Goal: Task Accomplishment & Management: Use online tool/utility

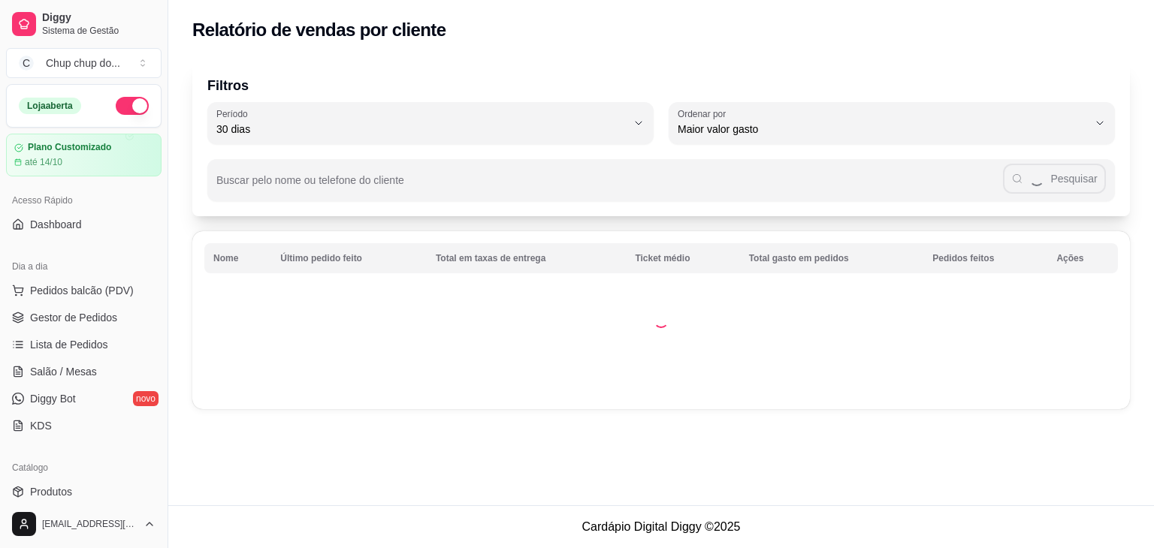
select select "30"
select select "HIGHEST_TOTAL_SPENT_WITH_ORDERS"
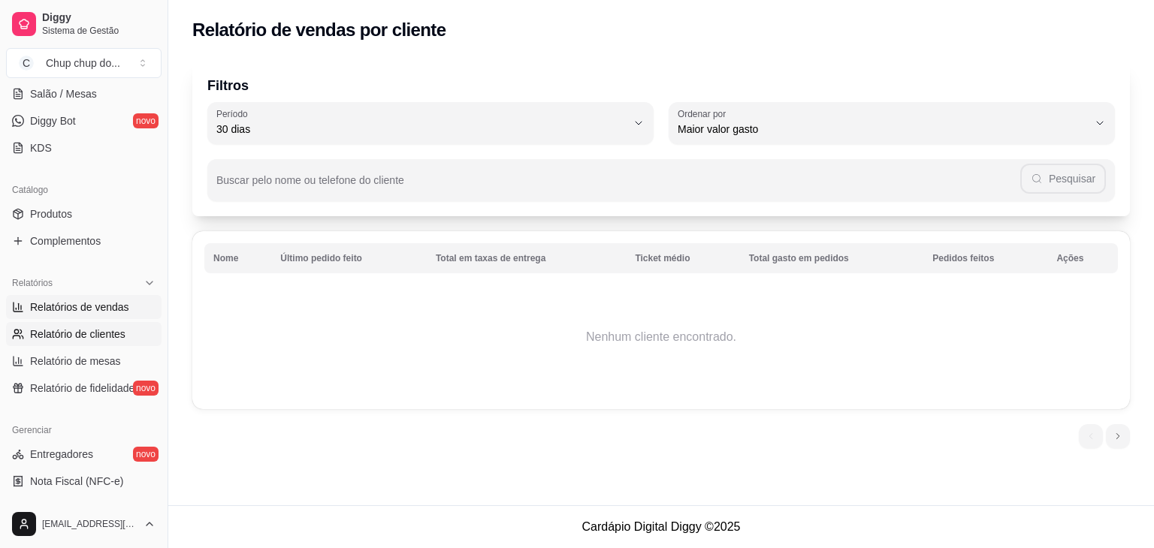
click at [51, 301] on span "Relatórios de vendas" at bounding box center [79, 307] width 99 height 15
select select "ALL"
select select "0"
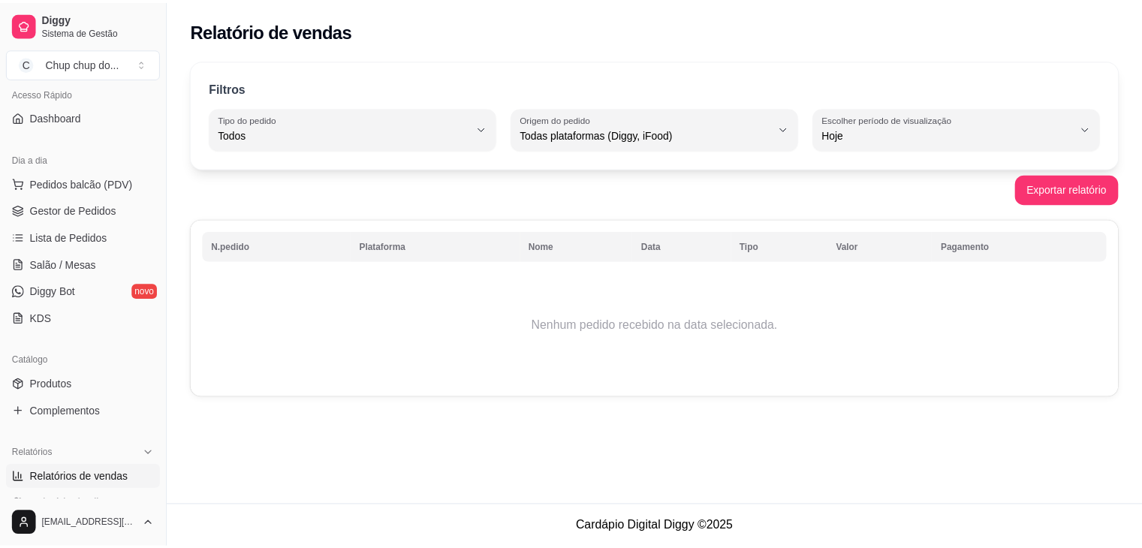
scroll to position [106, 0]
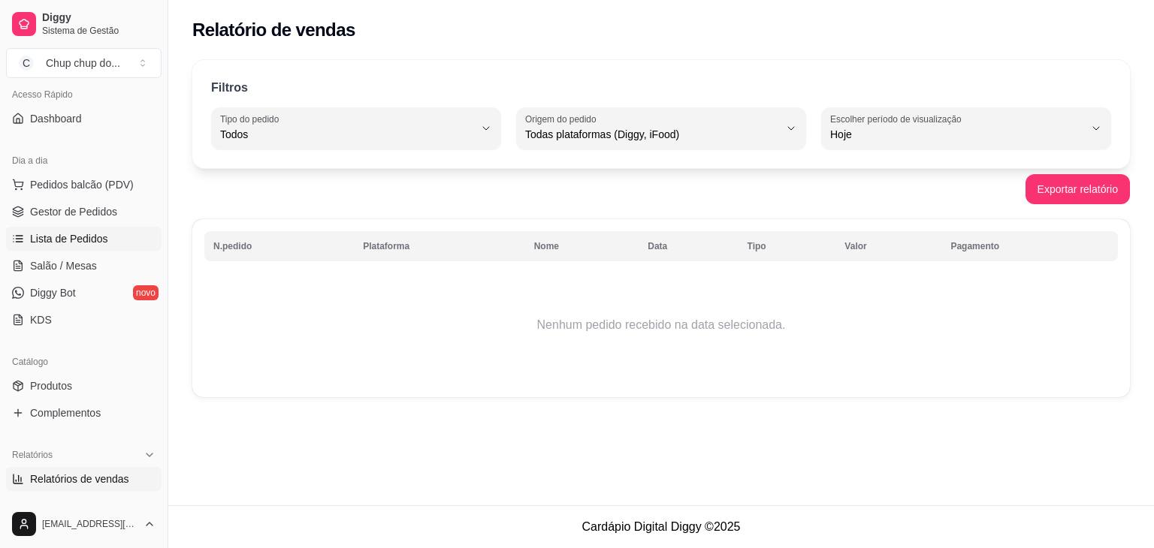
click at [52, 227] on link "Lista de Pedidos" at bounding box center [83, 239] width 155 height 24
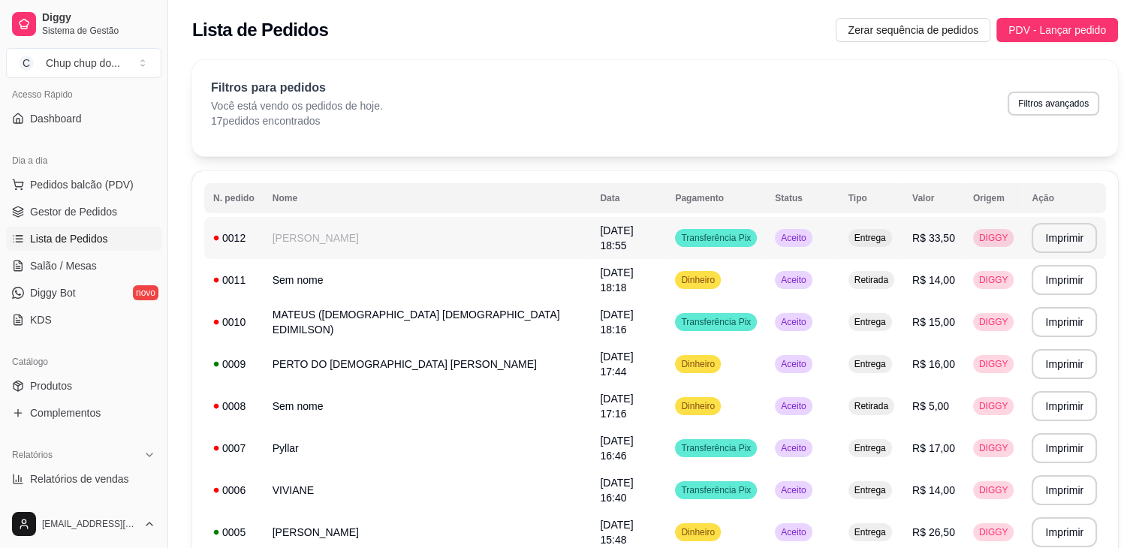
click at [778, 239] on span "Aceito" at bounding box center [793, 238] width 31 height 12
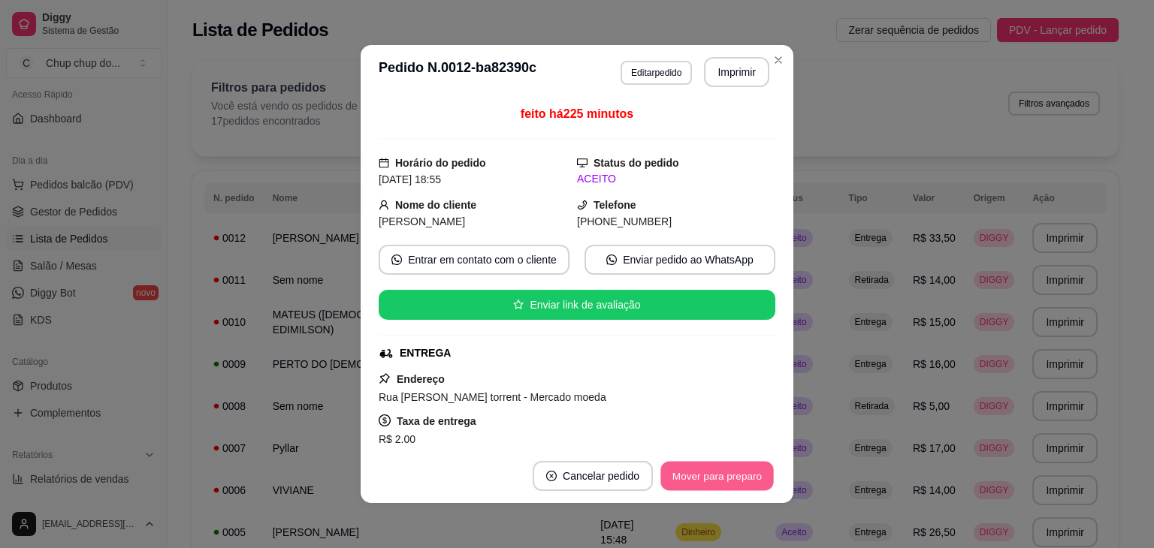
click at [673, 464] on button "Mover para preparo" at bounding box center [716, 476] width 113 height 29
click at [673, 464] on button "Mover para entrega" at bounding box center [717, 476] width 113 height 29
click at [673, 464] on button "Mover para finalizado" at bounding box center [713, 476] width 121 height 29
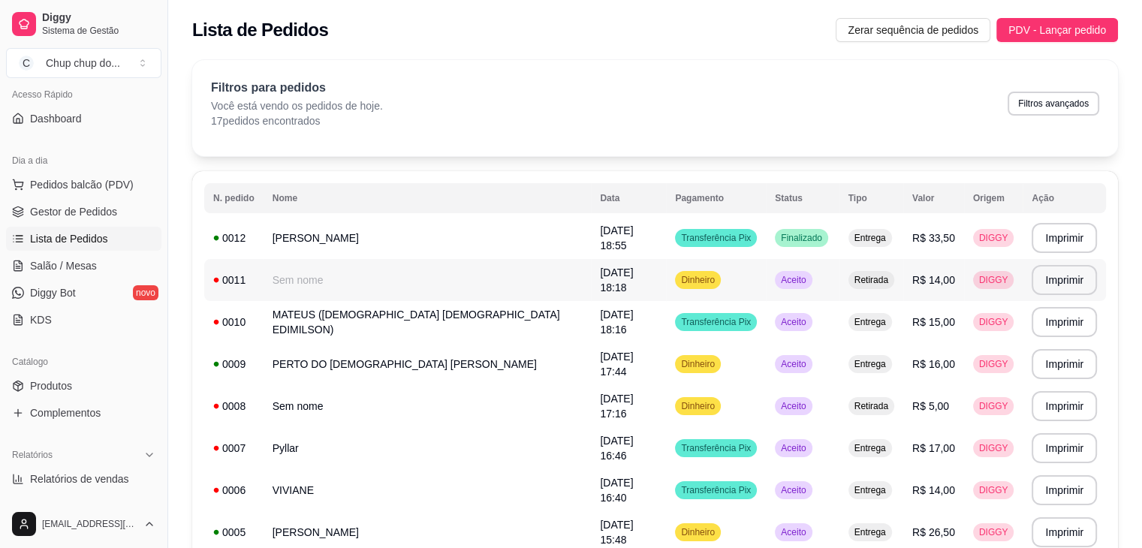
click at [778, 280] on span "Aceito" at bounding box center [793, 280] width 31 height 12
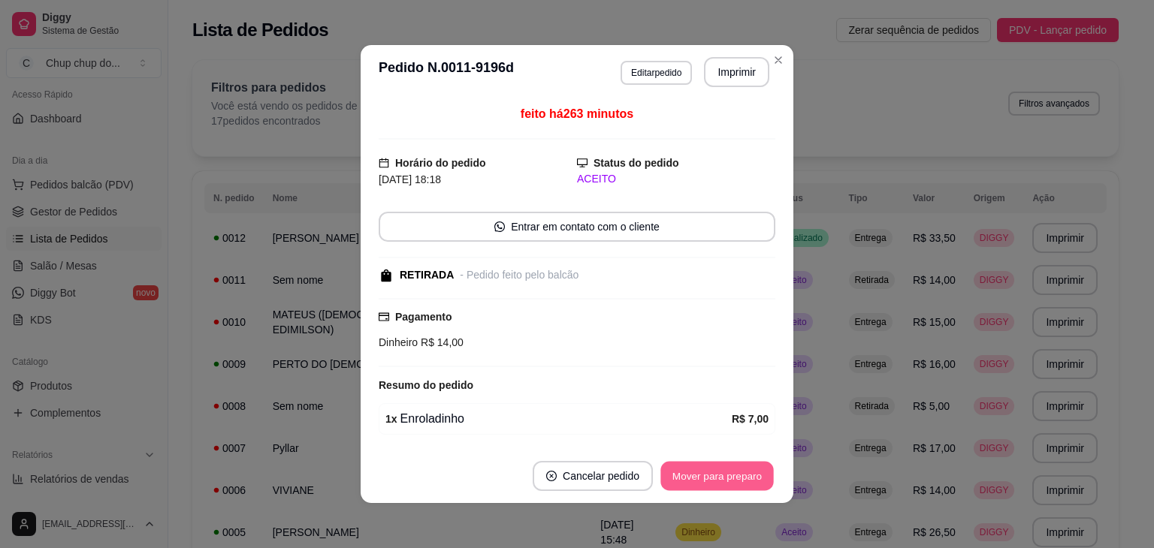
click at [732, 469] on button "Mover para preparo" at bounding box center [716, 476] width 113 height 29
click at [732, 469] on button "Mover para retirada disponível" at bounding box center [691, 476] width 161 height 29
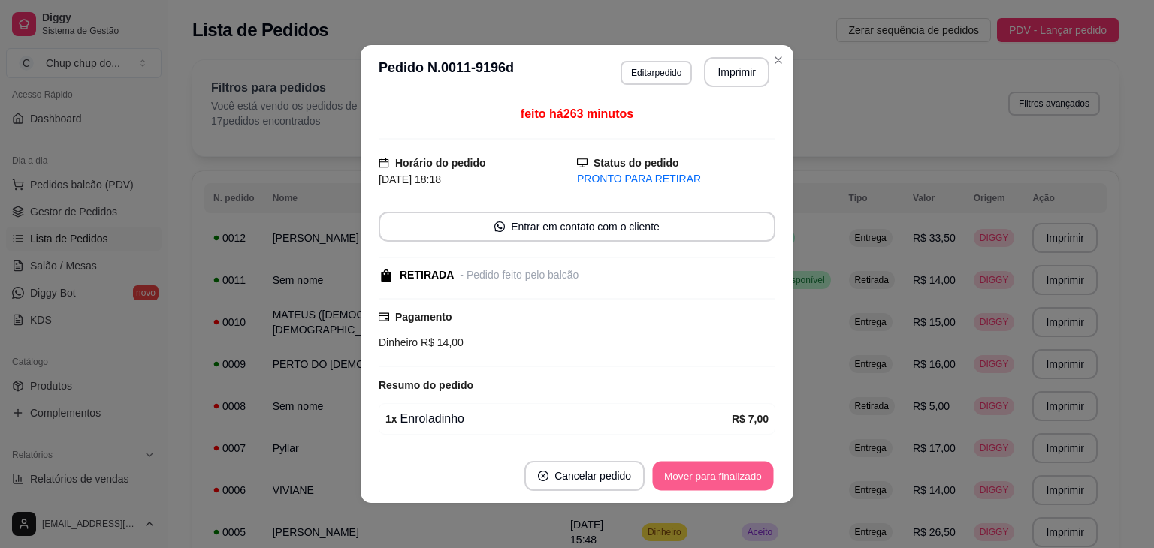
click at [732, 469] on button "Mover para finalizado" at bounding box center [713, 476] width 121 height 29
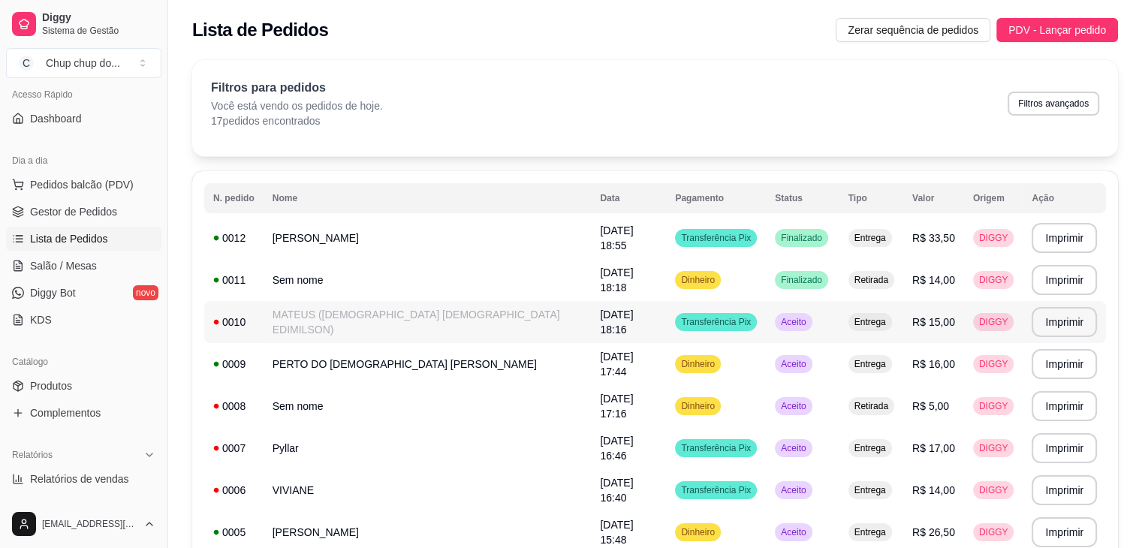
click at [778, 321] on span "Aceito" at bounding box center [793, 322] width 31 height 12
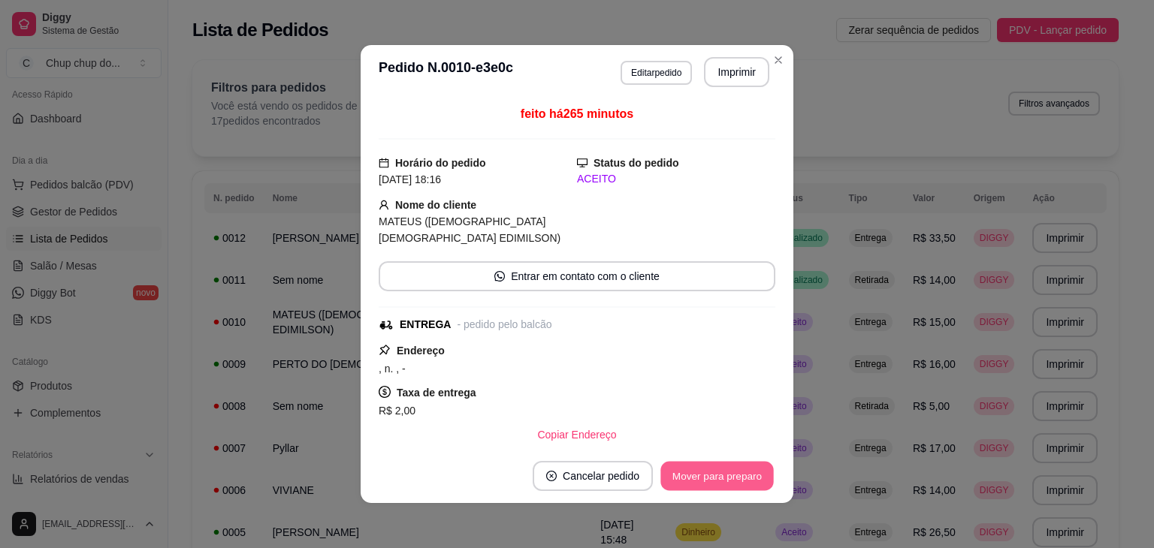
click at [708, 479] on button "Mover para preparo" at bounding box center [716, 476] width 113 height 29
click at [708, 479] on button "Mover para entrega" at bounding box center [717, 476] width 113 height 29
click at [708, 479] on button "Mover para finalizado" at bounding box center [712, 476] width 125 height 30
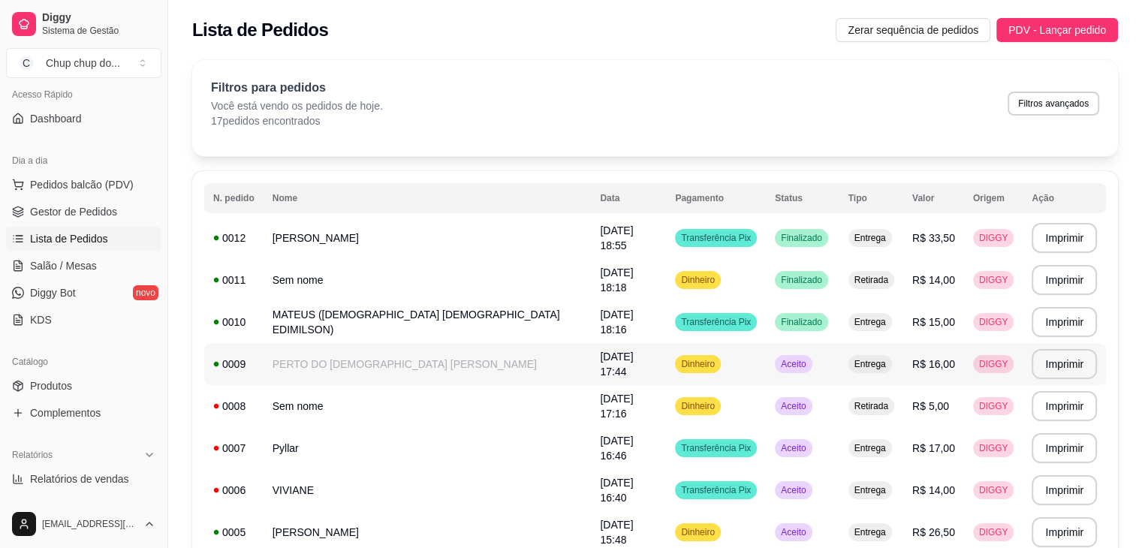
click at [775, 370] on div "Aceito" at bounding box center [793, 364] width 37 height 18
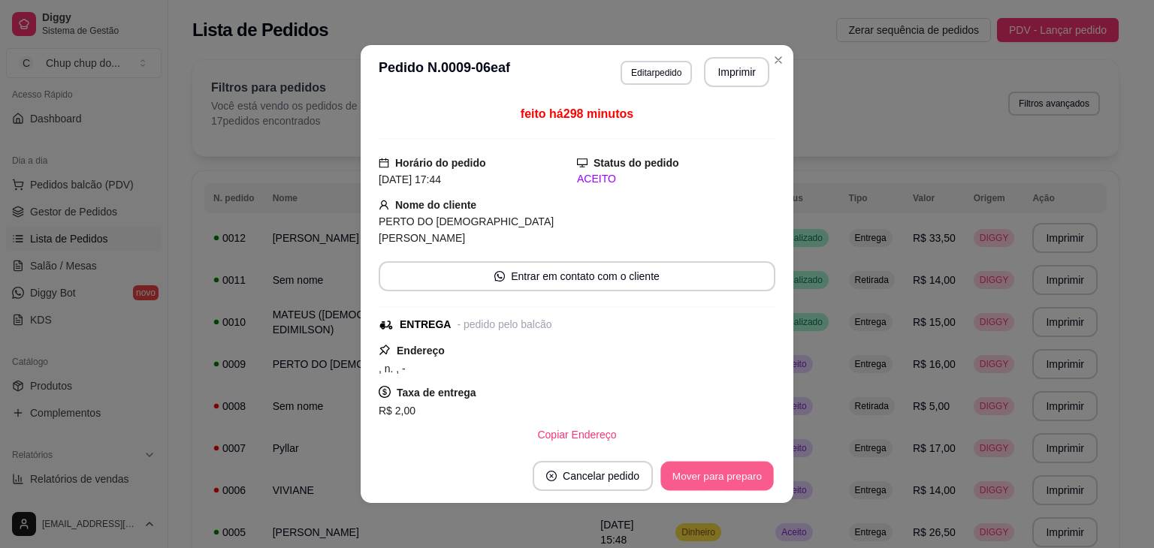
click at [717, 468] on button "Mover para preparo" at bounding box center [716, 476] width 113 height 29
click at [717, 468] on button "Mover para entrega" at bounding box center [717, 476] width 113 height 29
click at [717, 468] on button "Mover para finalizado" at bounding box center [713, 476] width 121 height 29
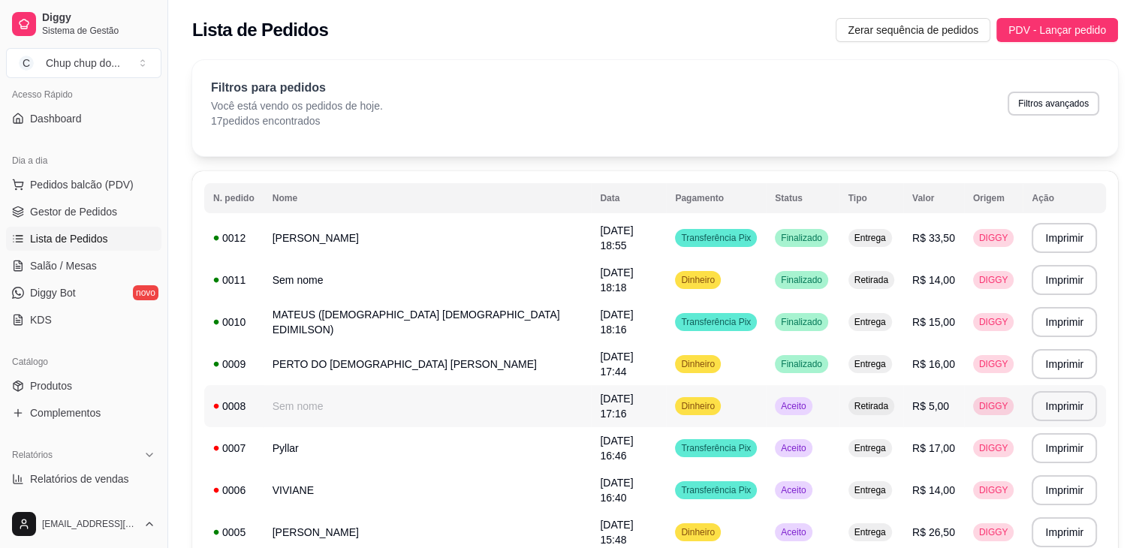
click at [778, 410] on span "Aceito" at bounding box center [793, 406] width 31 height 12
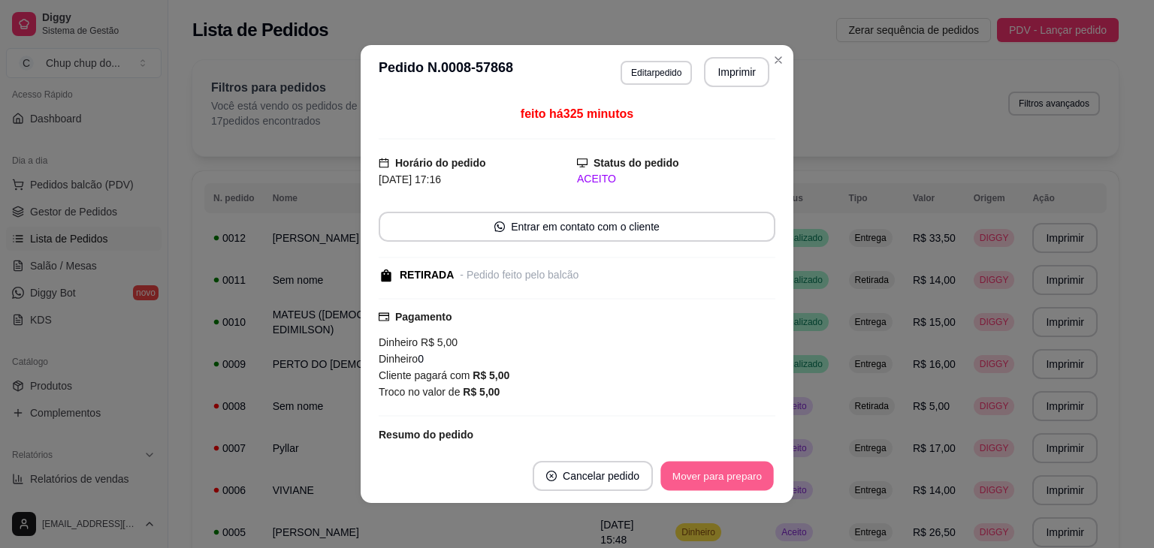
click at [736, 468] on button "Mover para preparo" at bounding box center [716, 476] width 113 height 29
click at [736, 468] on button "Mover para retirada disponível" at bounding box center [691, 476] width 161 height 29
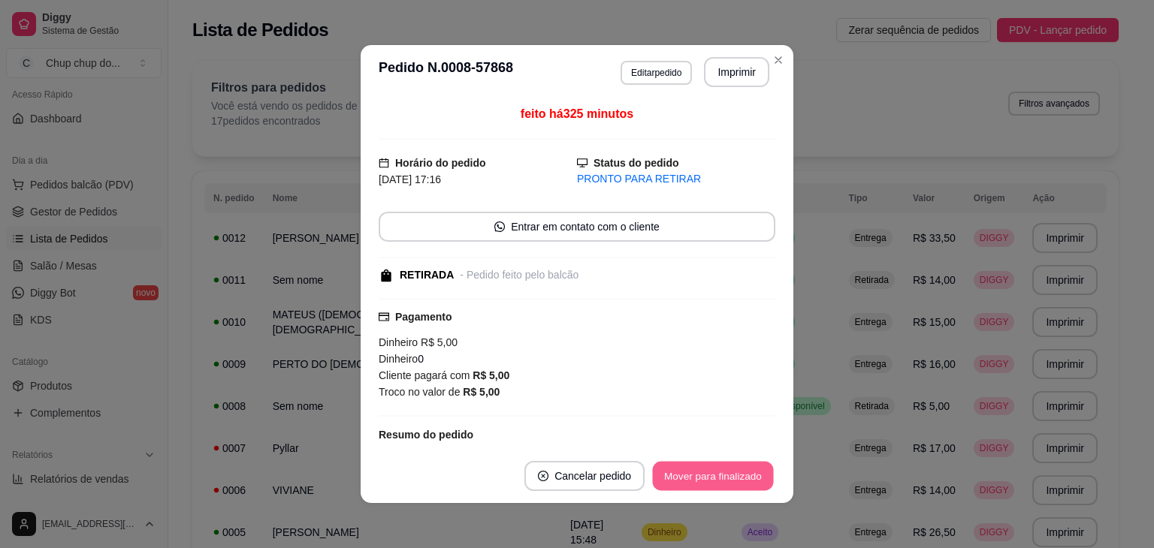
click at [736, 468] on button "Mover para finalizado" at bounding box center [713, 476] width 121 height 29
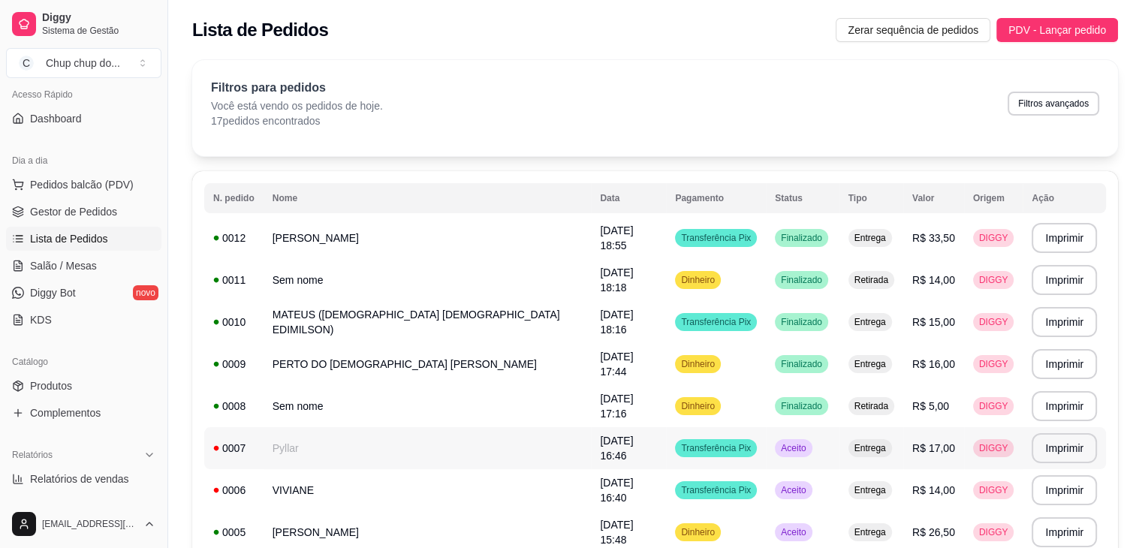
click at [778, 446] on span "Aceito" at bounding box center [793, 448] width 31 height 12
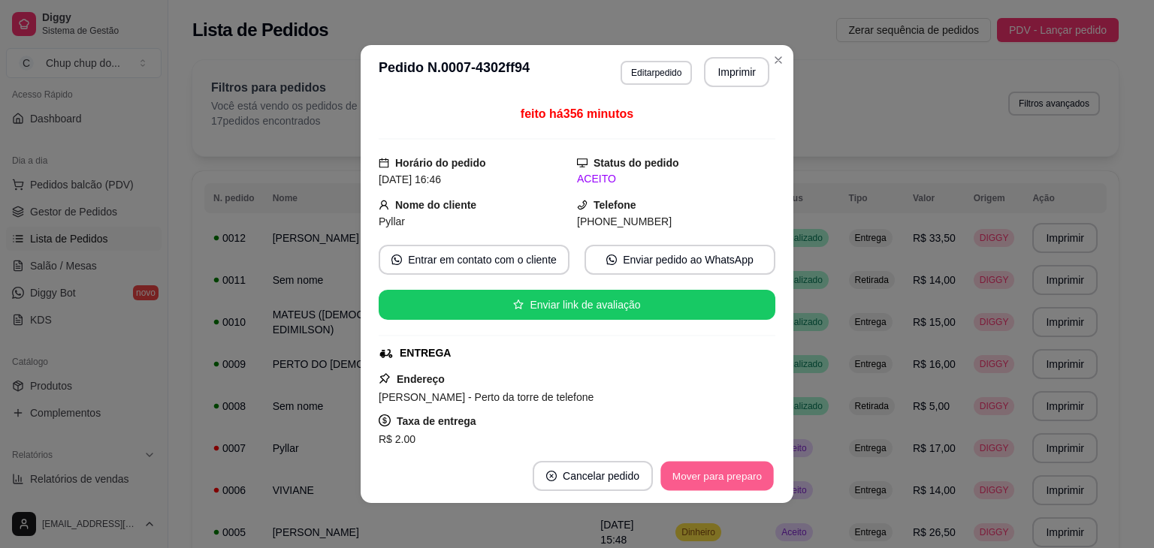
click at [727, 478] on button "Mover para preparo" at bounding box center [716, 476] width 113 height 29
click at [727, 478] on button "Mover para entrega" at bounding box center [717, 476] width 113 height 29
click at [727, 478] on button "Mover para finalizado" at bounding box center [713, 476] width 121 height 29
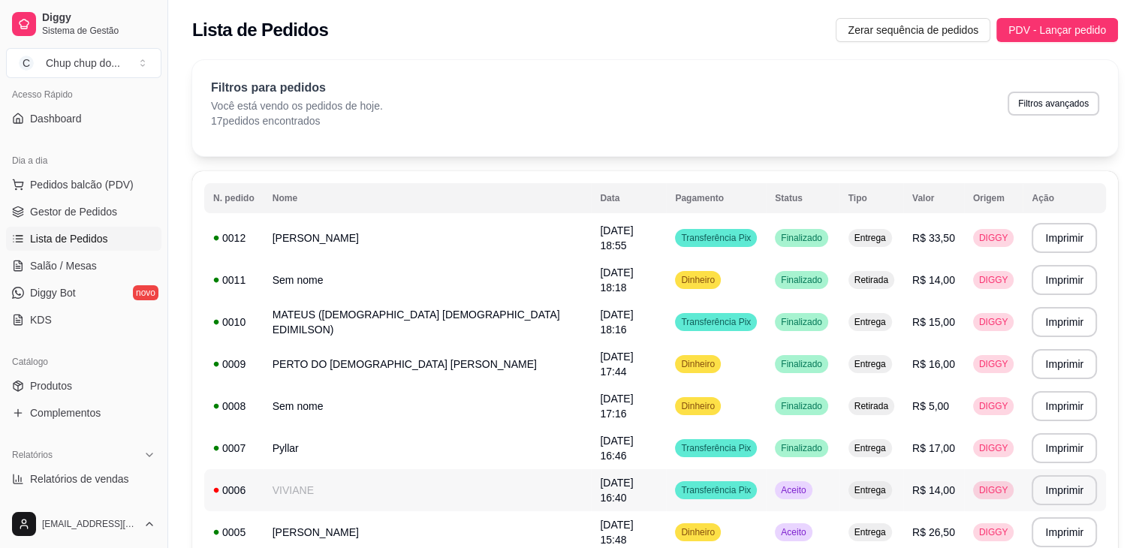
click at [778, 491] on span "Aceito" at bounding box center [793, 490] width 31 height 12
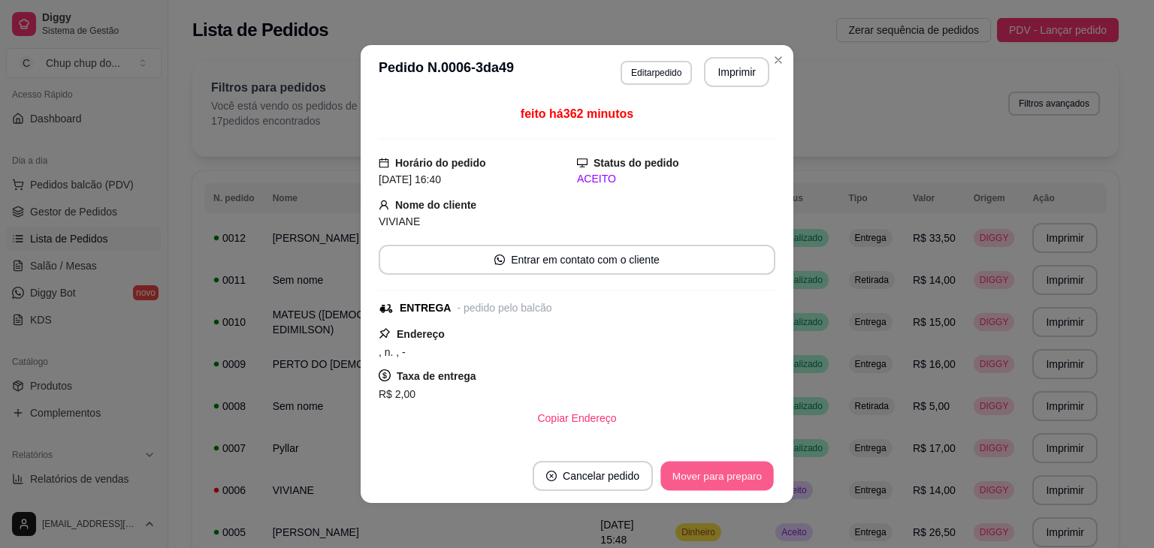
click at [735, 469] on button "Mover para preparo" at bounding box center [716, 476] width 113 height 29
click at [735, 469] on button "Mover para entrega" at bounding box center [717, 476] width 116 height 30
click at [735, 469] on button "Mover para finalizado" at bounding box center [713, 476] width 121 height 29
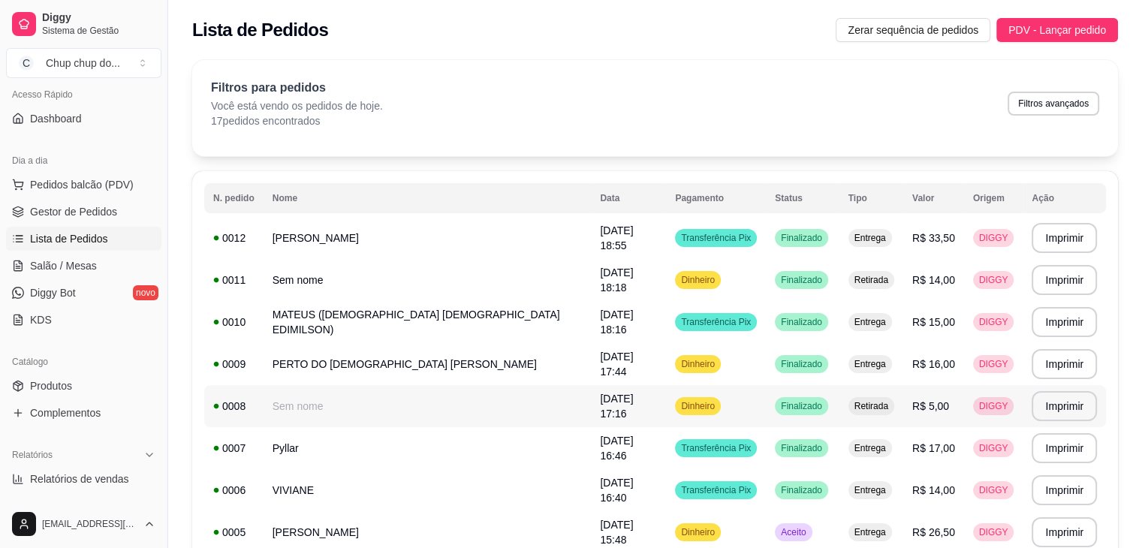
scroll to position [283, 0]
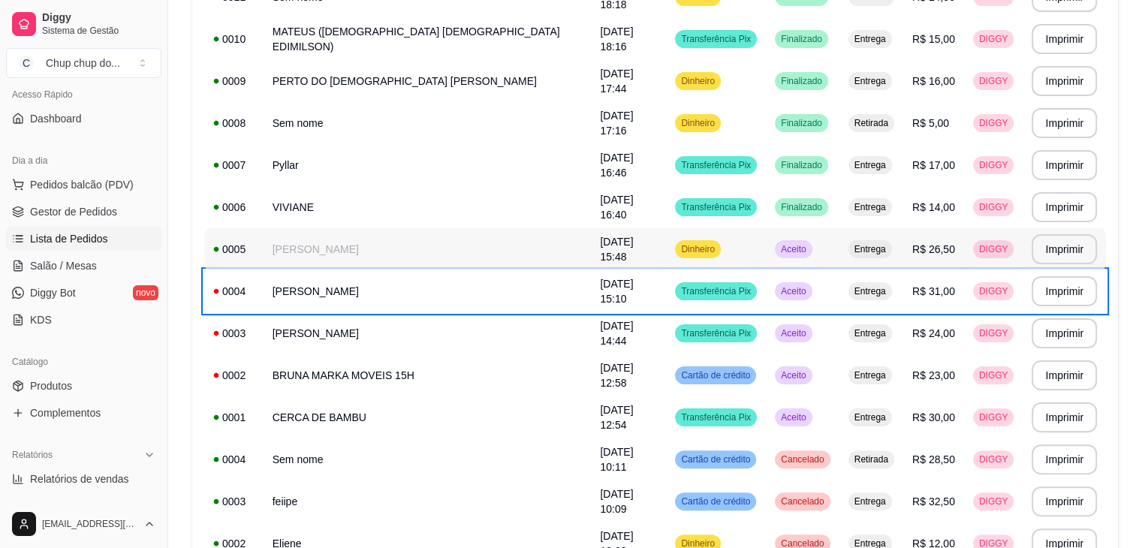
click at [778, 244] on span "Aceito" at bounding box center [793, 249] width 31 height 12
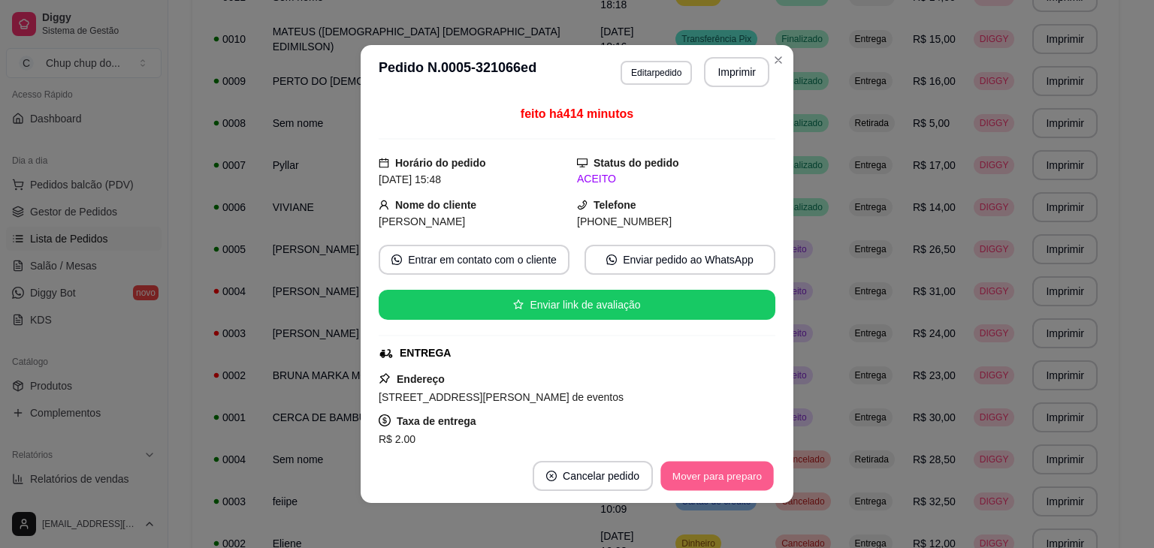
click at [695, 477] on button "Mover para preparo" at bounding box center [716, 476] width 113 height 29
click at [695, 477] on button "Mover para entrega" at bounding box center [717, 476] width 113 height 29
click at [695, 477] on button "Mover para finalizado" at bounding box center [713, 476] width 121 height 29
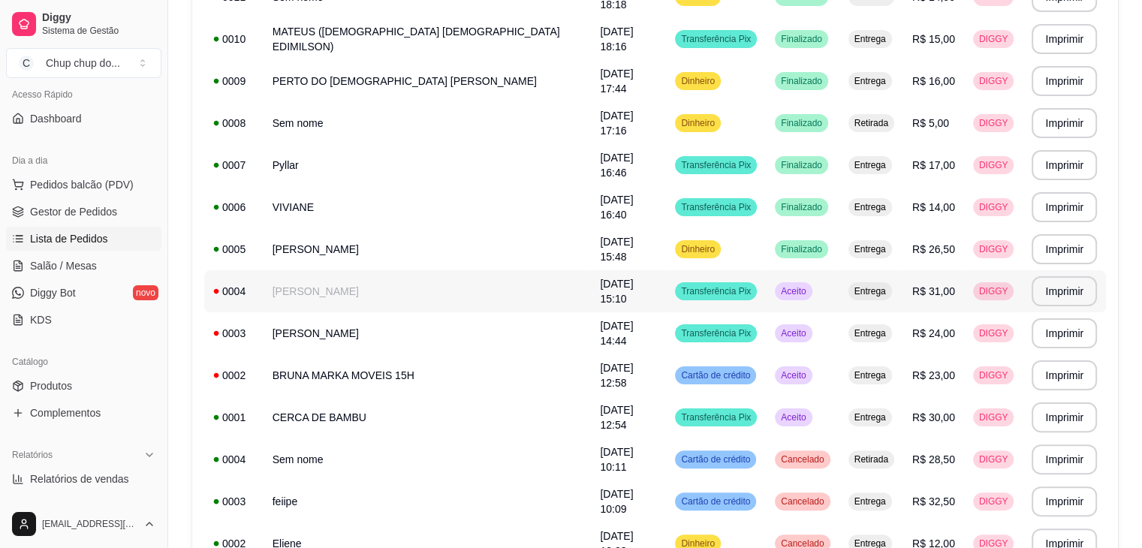
click at [778, 295] on span "Aceito" at bounding box center [793, 291] width 31 height 12
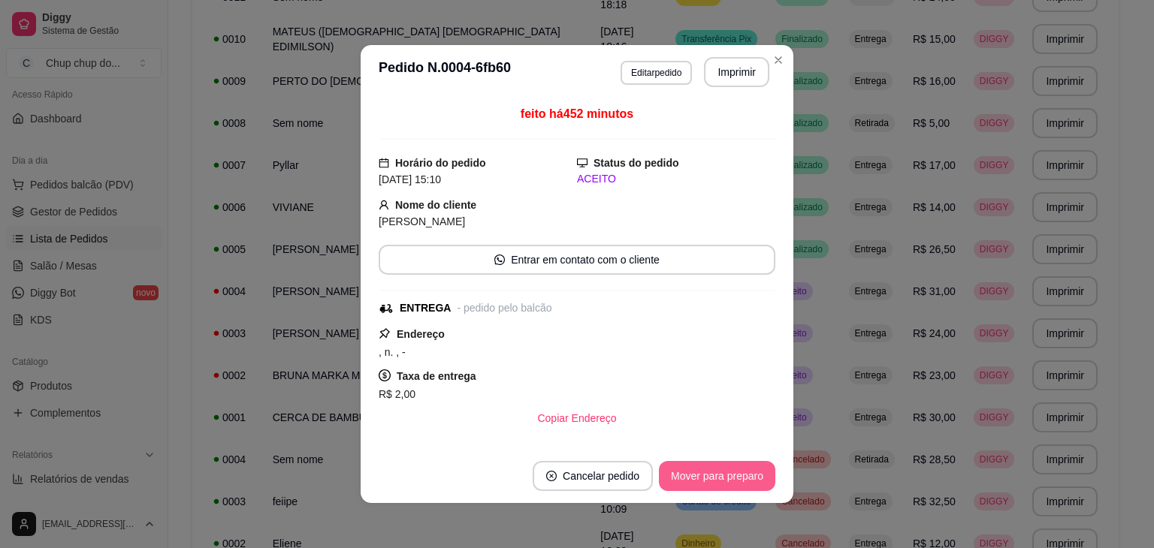
click at [712, 485] on button "Mover para preparo" at bounding box center [717, 476] width 116 height 30
click at [712, 485] on button "Mover para entrega" at bounding box center [717, 476] width 113 height 29
click at [735, 471] on button "Mover para finalizado" at bounding box center [713, 476] width 121 height 29
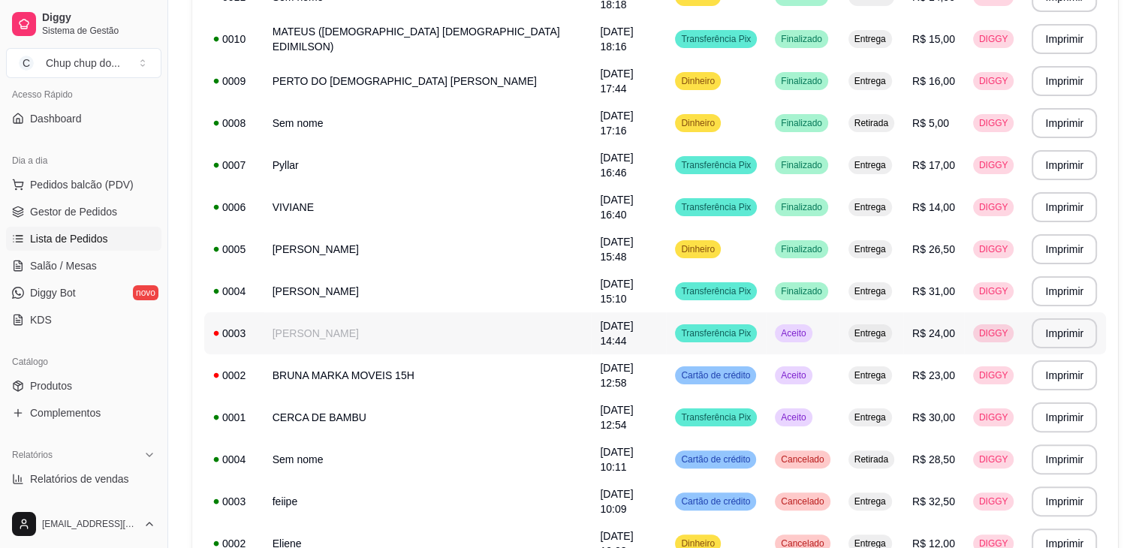
click at [778, 337] on span "Aceito" at bounding box center [793, 333] width 31 height 12
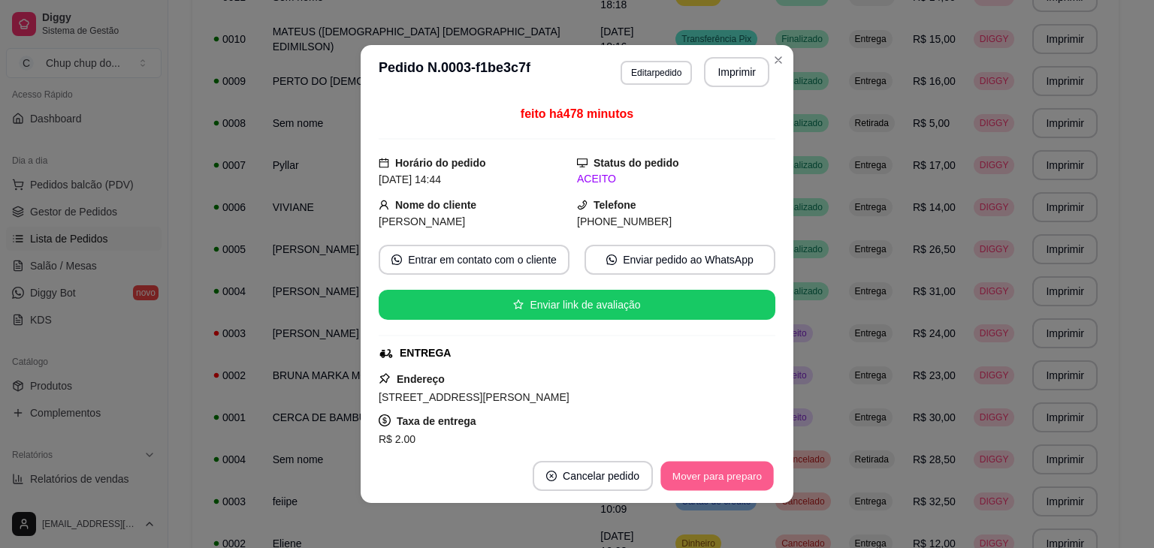
click at [723, 478] on button "Mover para preparo" at bounding box center [716, 476] width 113 height 29
click at [723, 478] on button "Mover para entrega" at bounding box center [717, 476] width 113 height 29
click at [723, 478] on button "Mover para finalizado" at bounding box center [713, 476] width 121 height 29
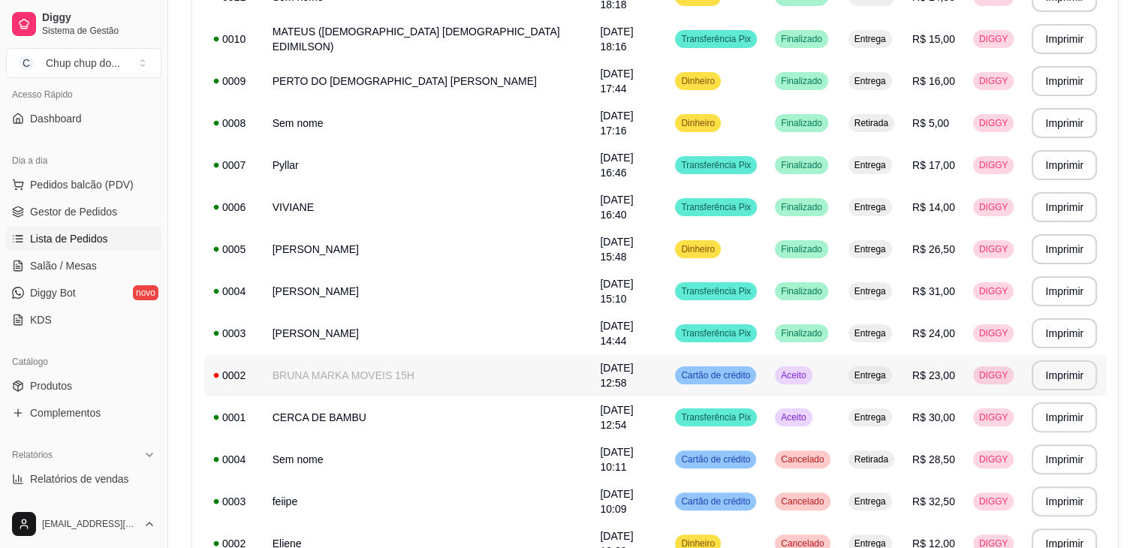
click at [778, 376] on span "Aceito" at bounding box center [793, 376] width 31 height 12
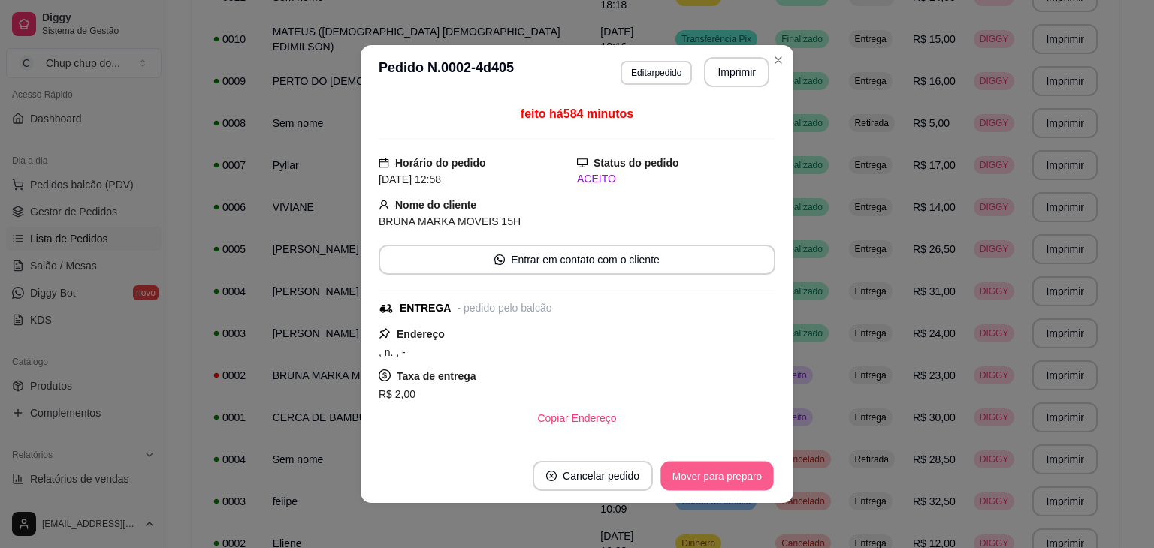
click at [729, 470] on button "Mover para preparo" at bounding box center [716, 476] width 113 height 29
click at [729, 470] on button "Mover para entrega" at bounding box center [717, 476] width 113 height 29
click at [729, 470] on button "Mover para finalizado" at bounding box center [713, 476] width 121 height 29
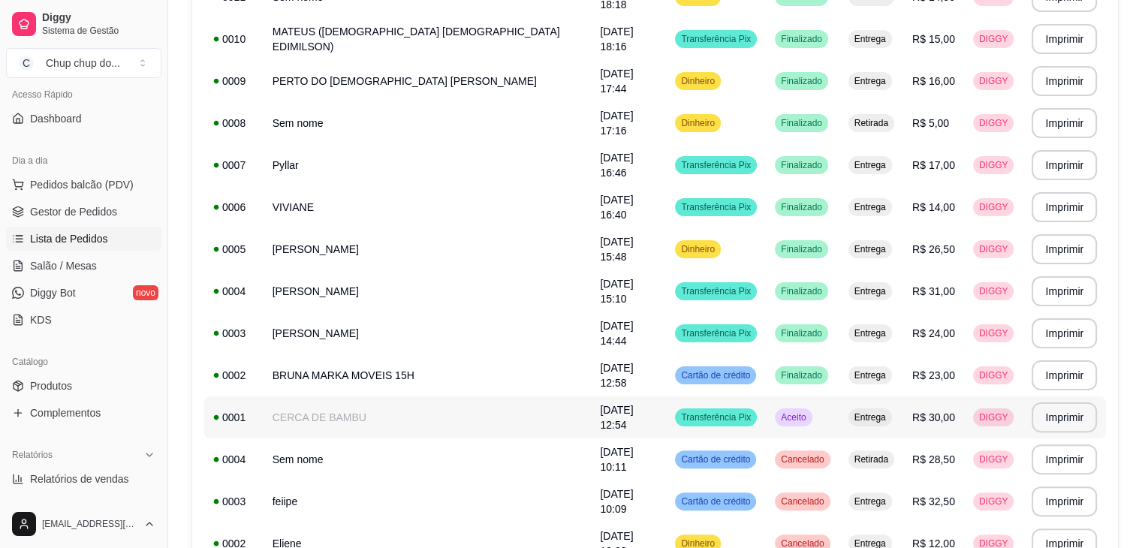
click at [778, 420] on span "Aceito" at bounding box center [793, 418] width 31 height 12
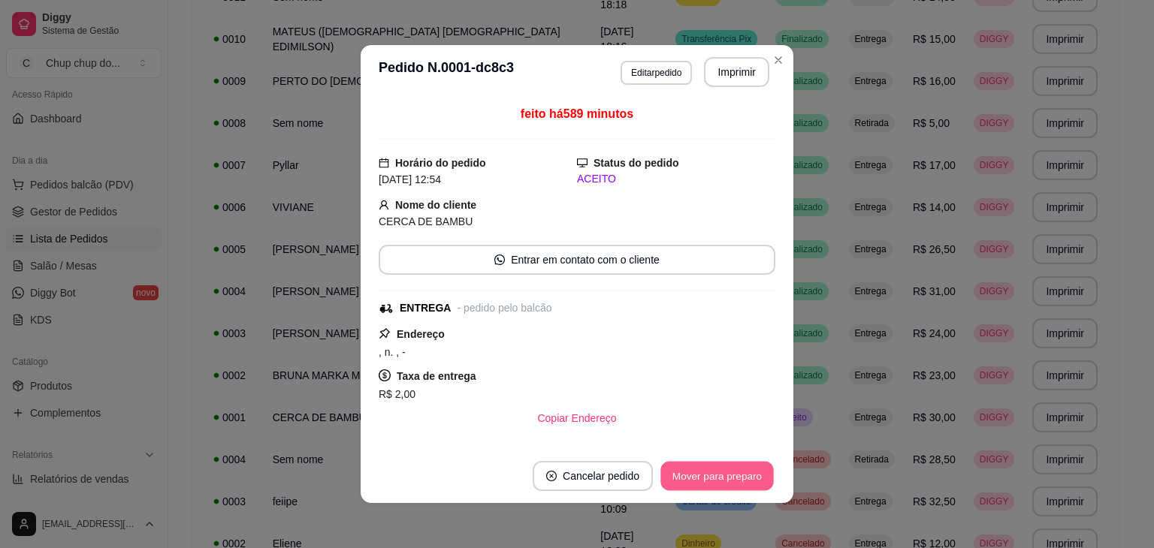
click at [725, 467] on button "Mover para preparo" at bounding box center [716, 476] width 113 height 29
click at [725, 467] on button "Mover para entrega" at bounding box center [717, 476] width 113 height 29
click at [725, 467] on button "Mover para finalizado" at bounding box center [713, 476] width 121 height 29
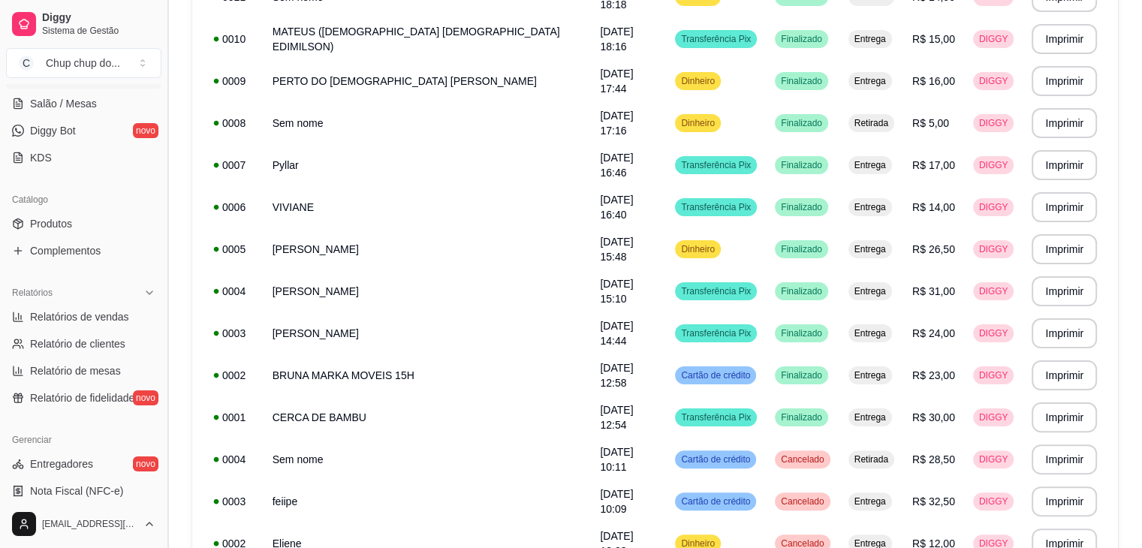
scroll to position [274, 0]
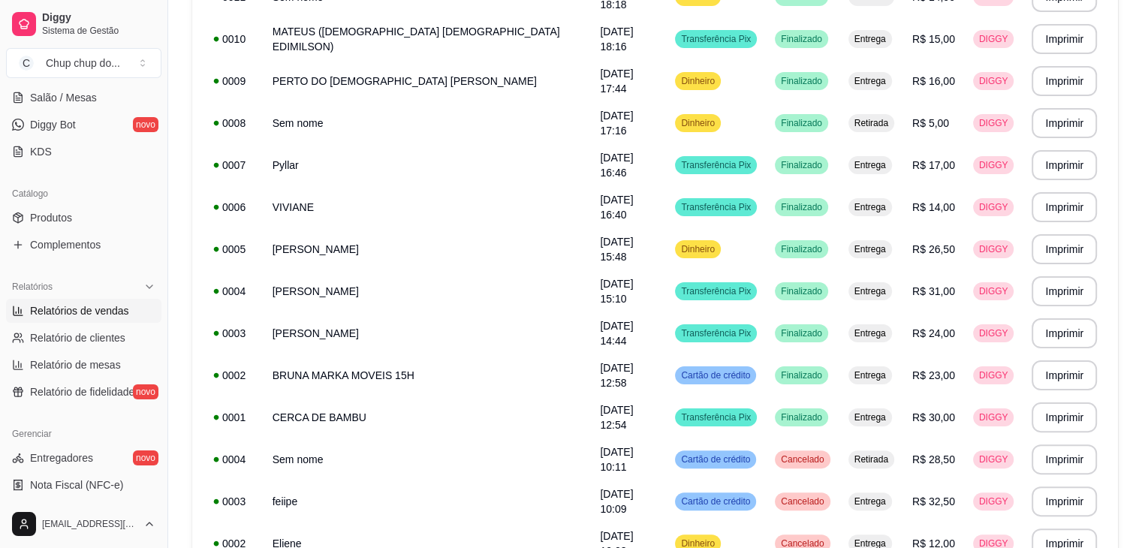
click at [90, 313] on span "Relatórios de vendas" at bounding box center [79, 310] width 99 height 15
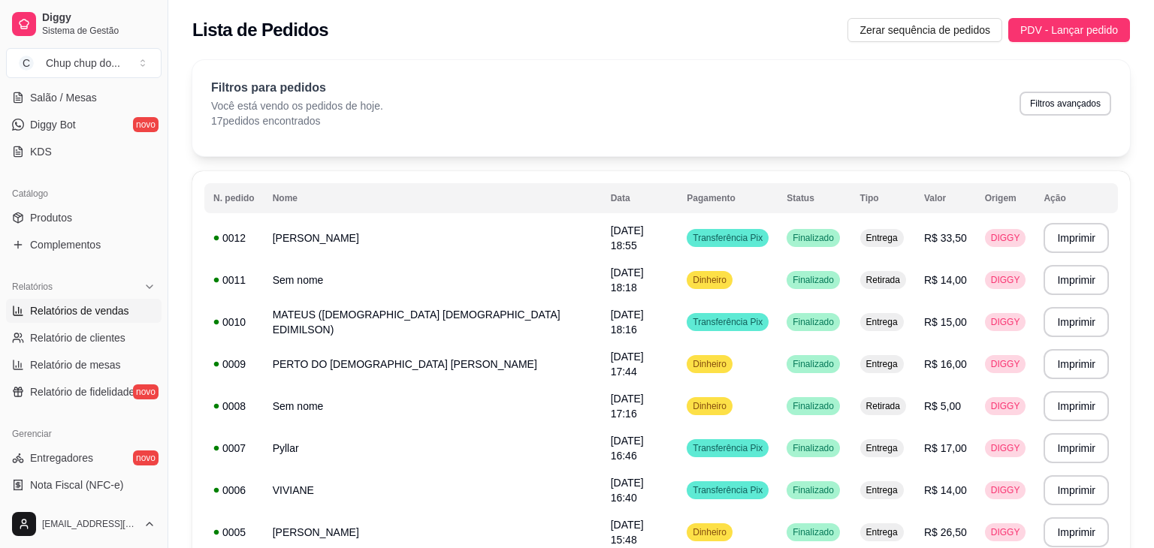
select select "ALL"
select select "0"
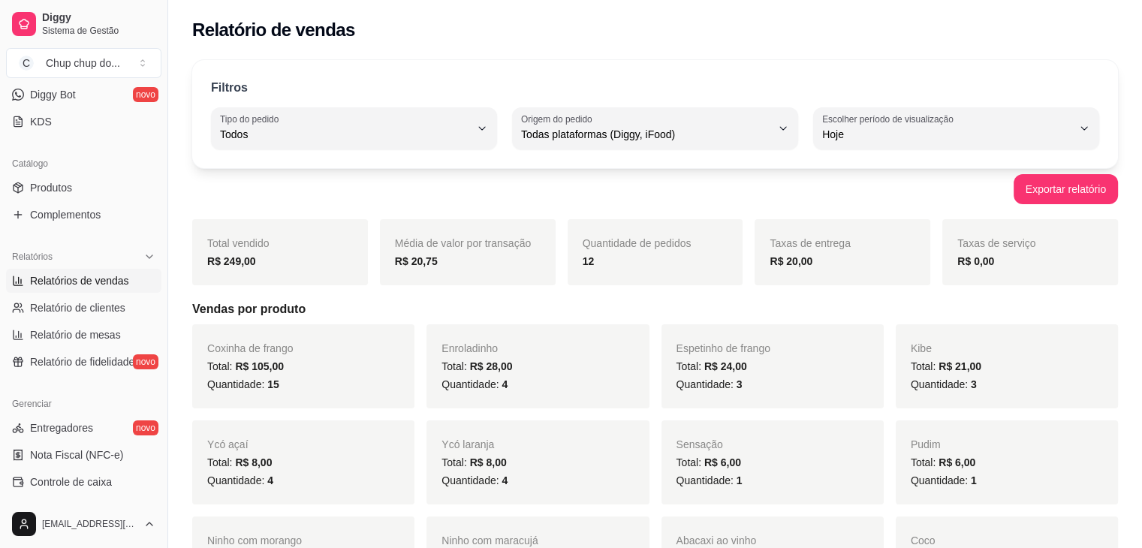
scroll to position [274, 0]
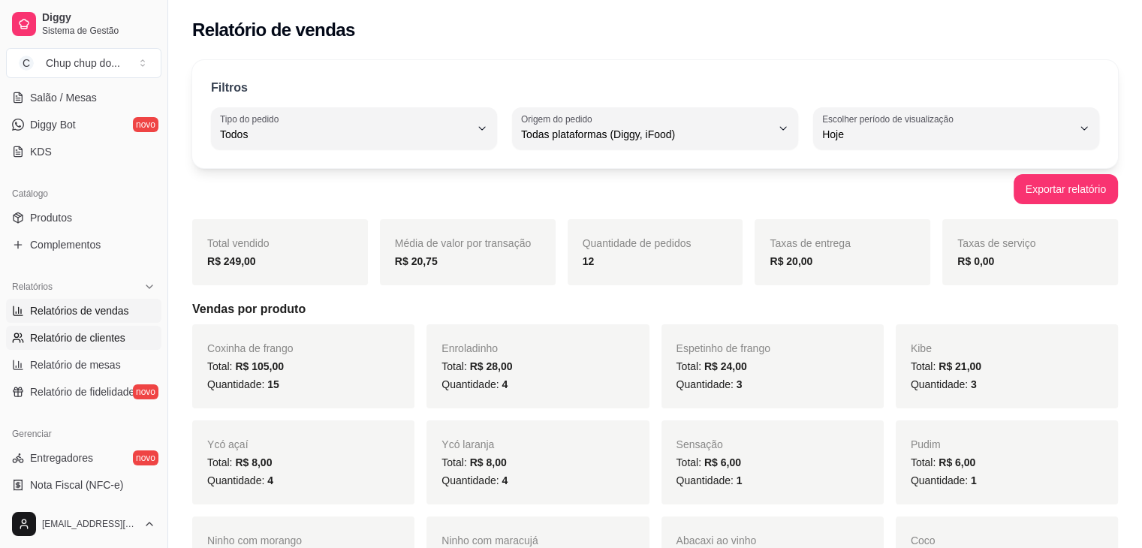
click at [60, 334] on span "Relatório de clientes" at bounding box center [77, 337] width 95 height 15
select select "30"
select select "HIGHEST_TOTAL_SPENT_WITH_ORDERS"
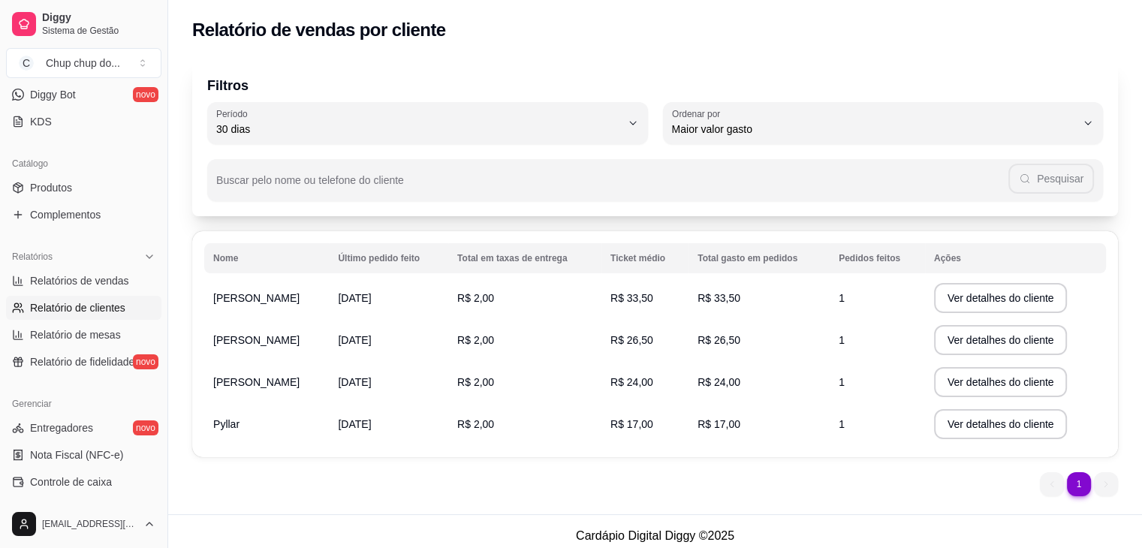
scroll to position [9, 0]
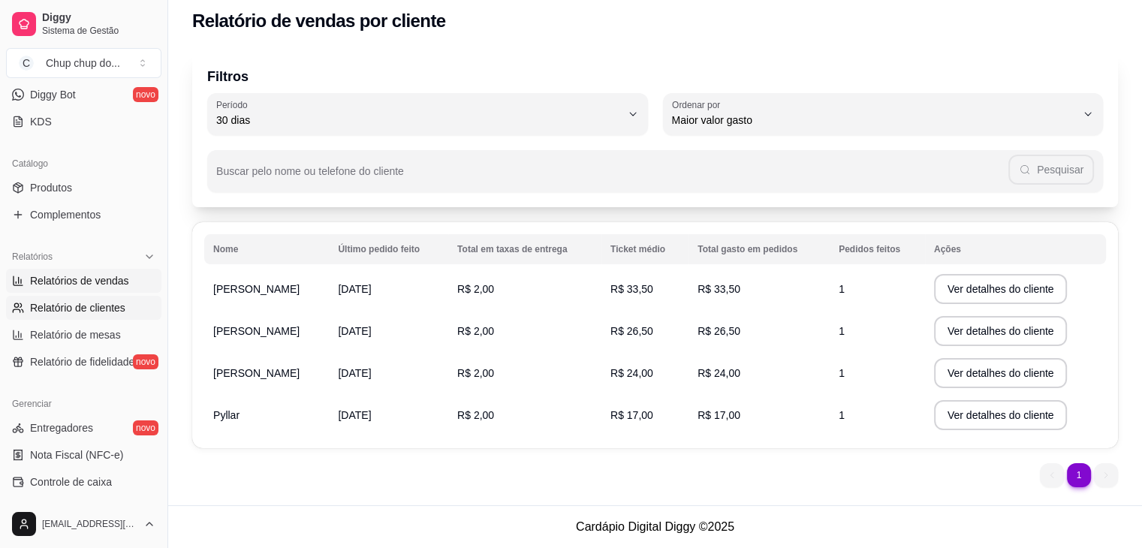
click at [83, 282] on span "Relatórios de vendas" at bounding box center [79, 280] width 99 height 15
select select "ALL"
select select "0"
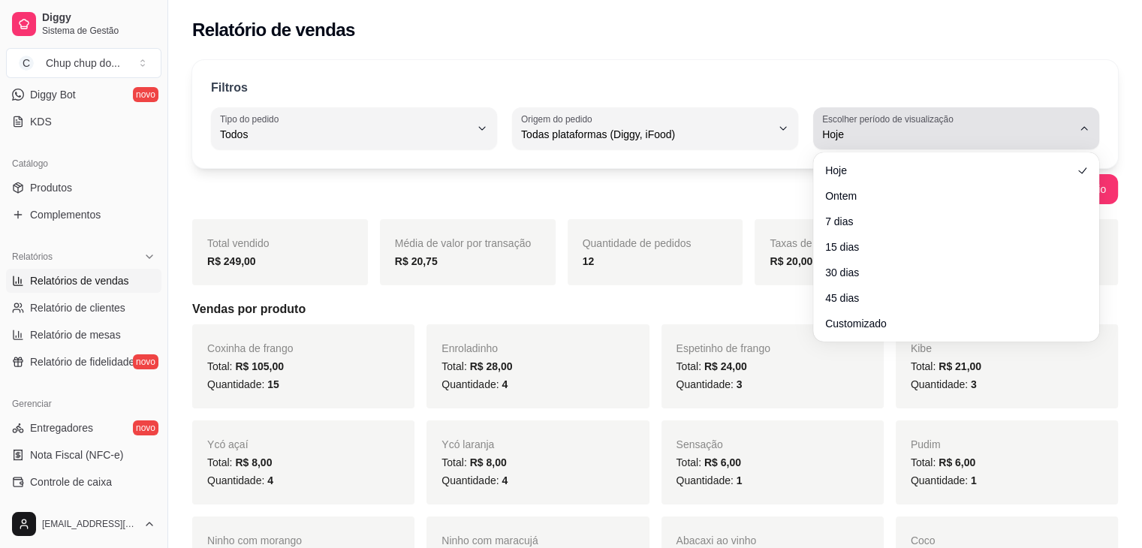
click at [1091, 123] on button "Escolher período de visualização Hoje" at bounding box center [956, 128] width 286 height 42
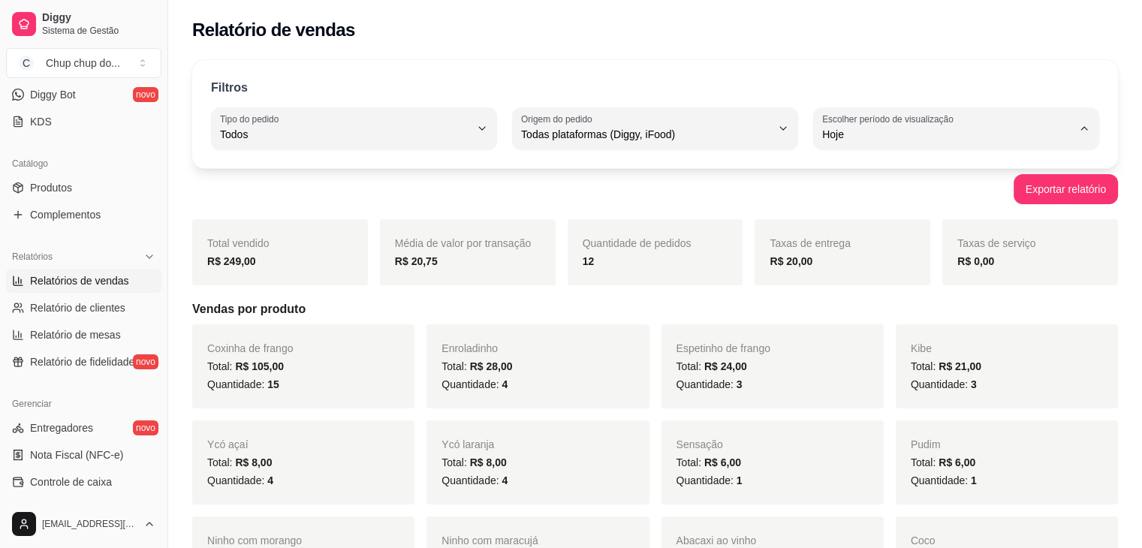
click at [969, 184] on li "Ontem" at bounding box center [956, 194] width 263 height 23
type input "1"
select select "1"
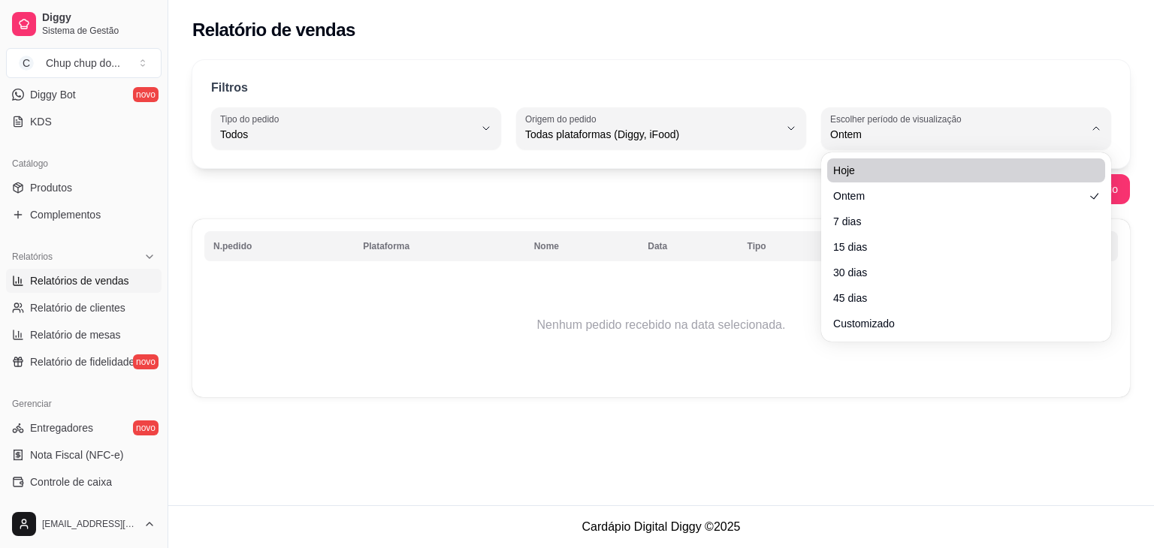
click at [985, 157] on body "Diggy Sistema de Gestão C Chup chup do ... Loja aberta Plano Customizado até 14…" at bounding box center [577, 274] width 1154 height 548
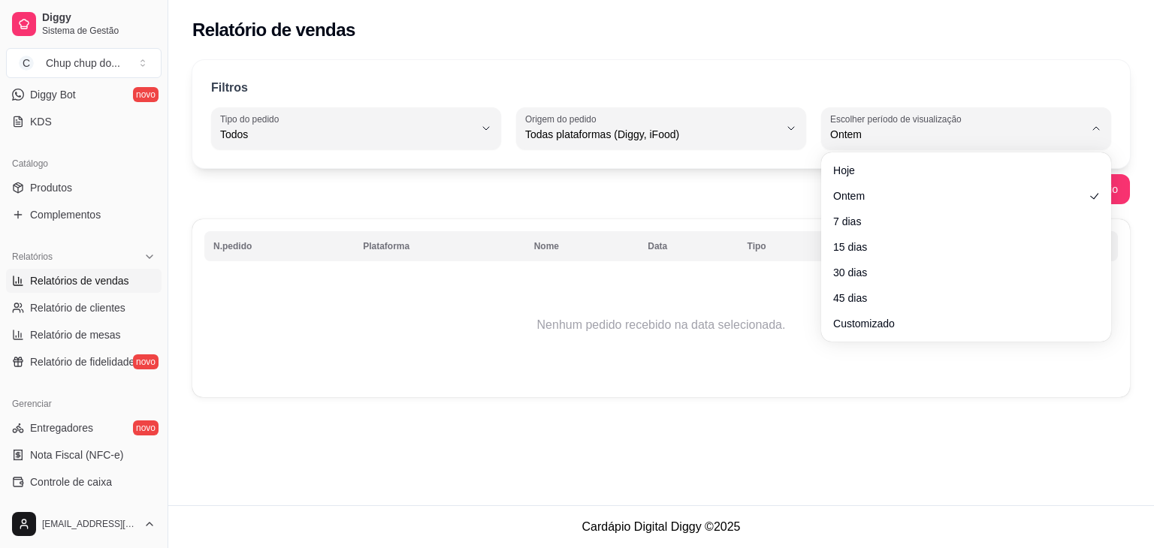
click at [985, 157] on div "Hoje Ontem 7 dias 15 dias 30 dias 45 dias Customizado" at bounding box center [966, 246] width 284 height 183
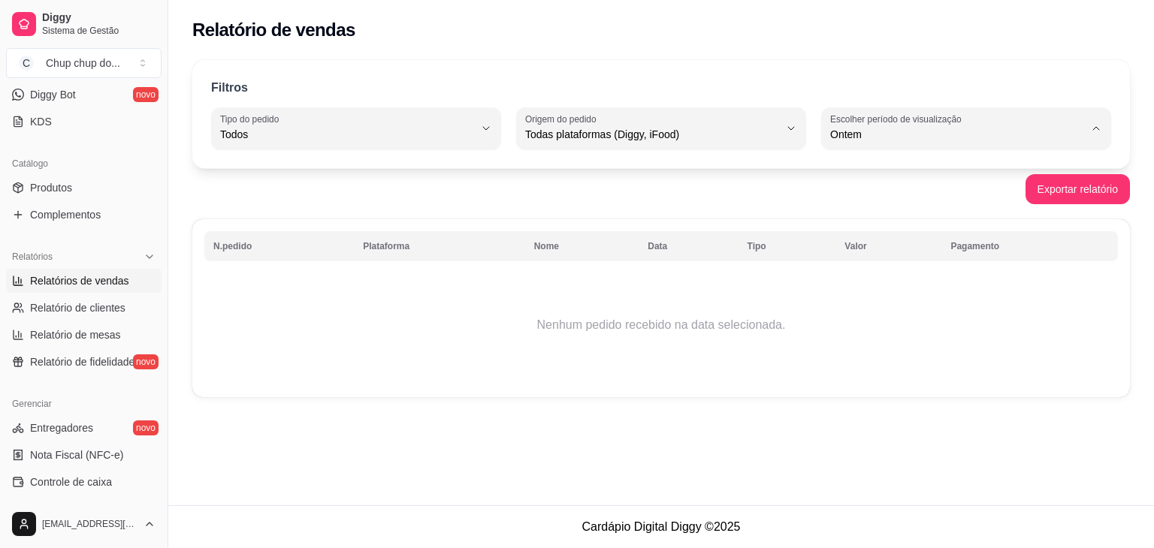
click at [985, 159] on li "Hoje" at bounding box center [965, 169] width 267 height 23
type input "0"
select select "0"
